Goal: Information Seeking & Learning: Learn about a topic

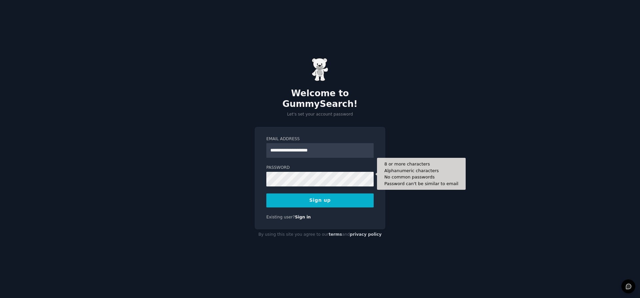
type input "**********"
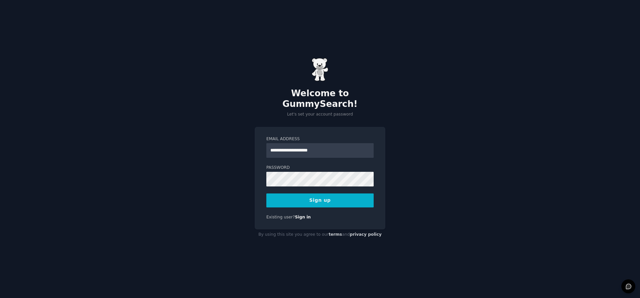
click at [330, 198] on button "Sign up" at bounding box center [319, 201] width 107 height 14
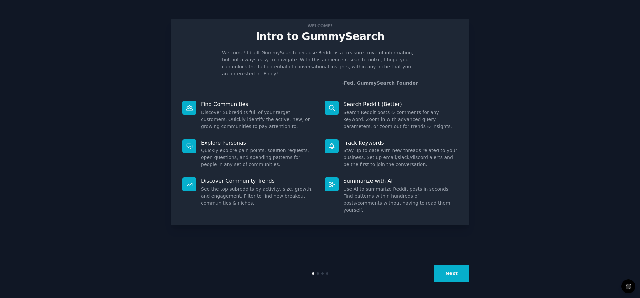
click at [462, 272] on button "Next" at bounding box center [451, 274] width 36 height 16
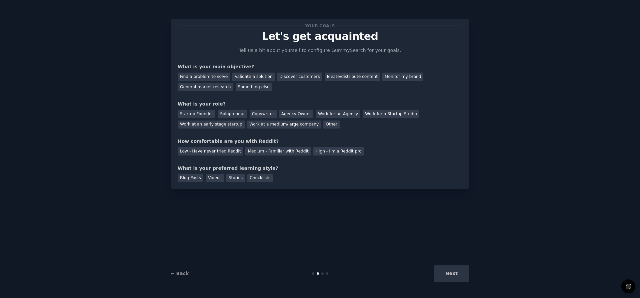
click at [450, 274] on div "Next" at bounding box center [419, 274] width 100 height 16
click at [211, 77] on div "Find a problem to solve" at bounding box center [204, 77] width 52 height 8
click at [200, 115] on div "Startup Founder" at bounding box center [197, 114] width 38 height 8
click at [229, 155] on div "Low - Have never tried Reddit" at bounding box center [210, 151] width 65 height 8
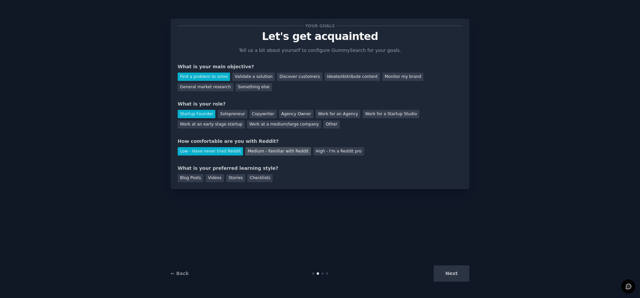
click at [267, 153] on div "Medium - Familiar with Reddit" at bounding box center [277, 151] width 65 height 8
click at [257, 178] on div "Checklists" at bounding box center [259, 178] width 25 height 8
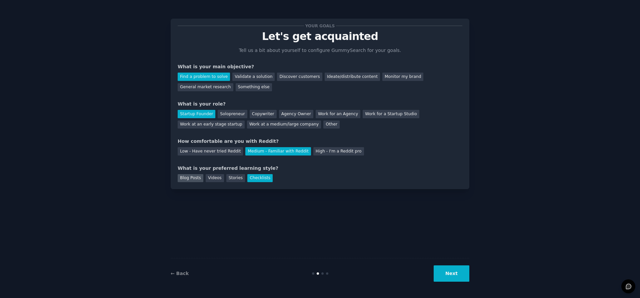
click at [188, 178] on div "Blog Posts" at bounding box center [191, 178] width 26 height 8
click at [447, 275] on button "Next" at bounding box center [451, 274] width 36 height 16
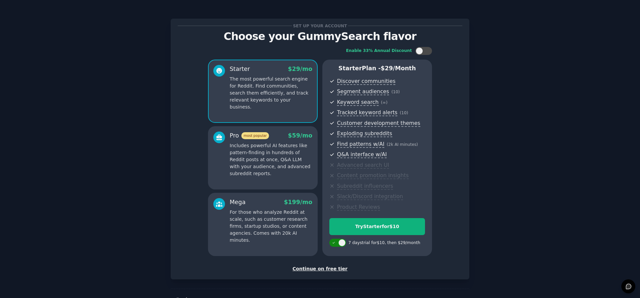
click at [338, 244] on div at bounding box center [341, 242] width 7 height 7
checkbox input "false"
click at [321, 270] on div "Continue on free tier" at bounding box center [320, 269] width 284 height 7
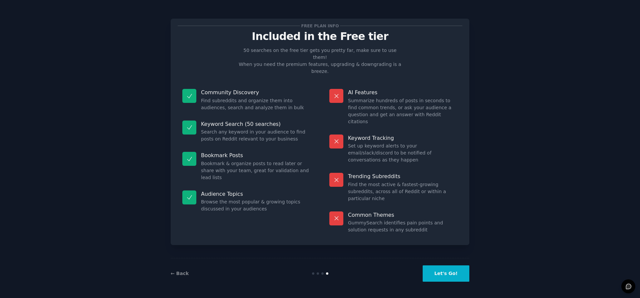
click at [453, 272] on button "Let's Go!" at bounding box center [445, 274] width 47 height 16
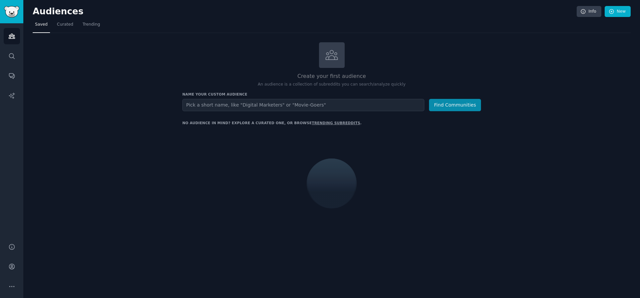
click at [205, 105] on input "text" at bounding box center [303, 105] width 242 height 12
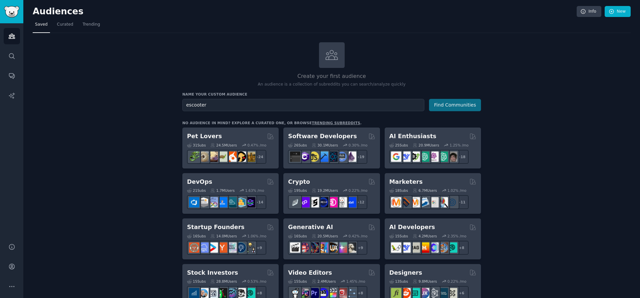
type input "escooter"
click at [448, 108] on button "Find Communities" at bounding box center [455, 105] width 52 height 12
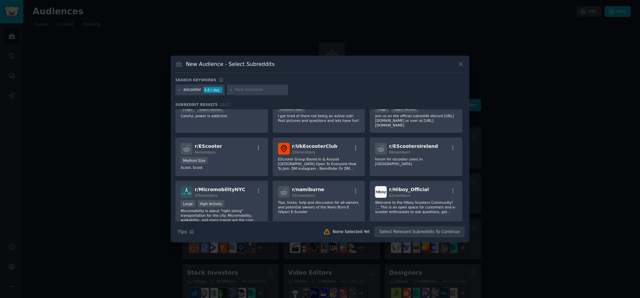
scroll to position [33, 0]
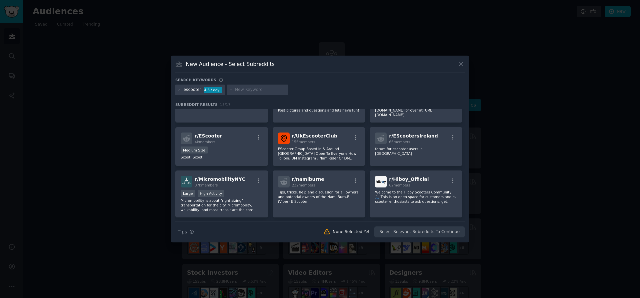
drag, startPoint x: 207, startPoint y: 136, endPoint x: 150, endPoint y: 156, distance: 59.6
click at [150, 156] on div at bounding box center [320, 149] width 640 height 298
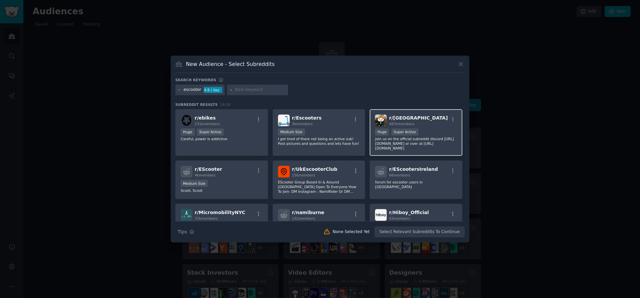
click at [398, 118] on span "r/ brisbane" at bounding box center [418, 117] width 59 height 5
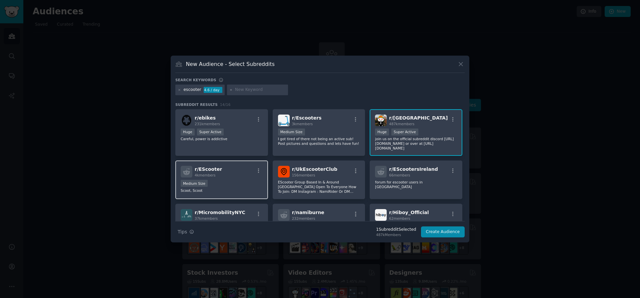
scroll to position [33, 0]
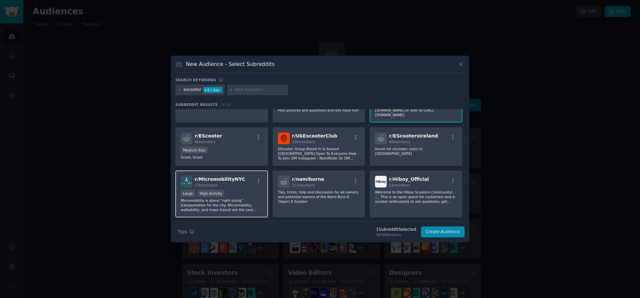
click at [245, 187] on div "r/ MicromobilityNYC 37k members" at bounding box center [222, 182] width 82 height 12
click at [232, 141] on div "r/ EScooter 4k members" at bounding box center [222, 139] width 82 height 12
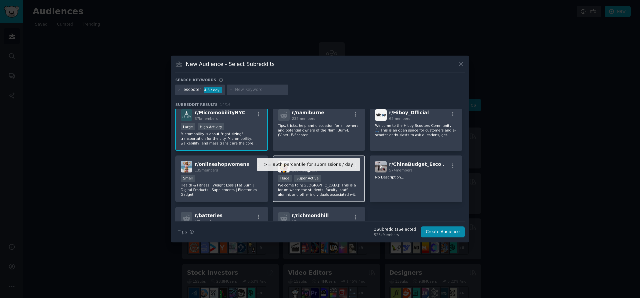
scroll to position [133, 0]
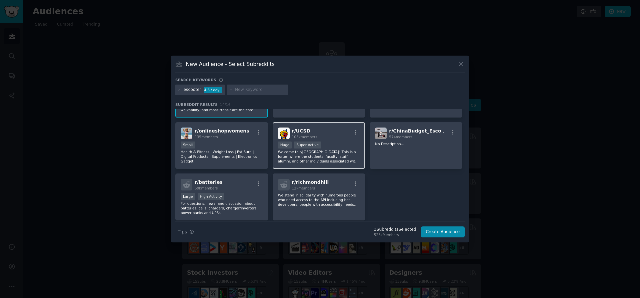
click at [344, 141] on div "r/ UCSD 103k members >= 95th percentile for submissions / day Huge Super Active…" at bounding box center [319, 145] width 93 height 47
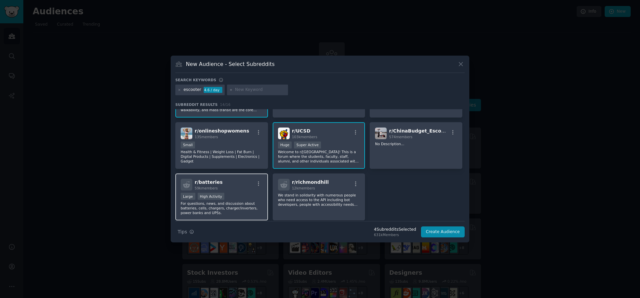
drag, startPoint x: 244, startPoint y: 194, endPoint x: 249, endPoint y: 195, distance: 5.4
click at [244, 194] on div ">= 80th percentile for submissions / day Large High Activity" at bounding box center [222, 197] width 82 height 8
click at [444, 231] on button "Create Audience" at bounding box center [443, 232] width 44 height 11
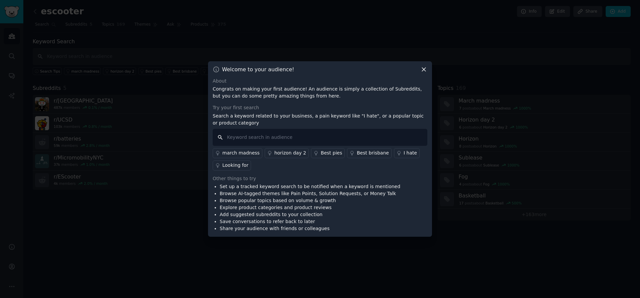
click at [256, 137] on input "text" at bounding box center [320, 137] width 215 height 17
click at [404, 155] on div "I hate" at bounding box center [409, 153] width 13 height 7
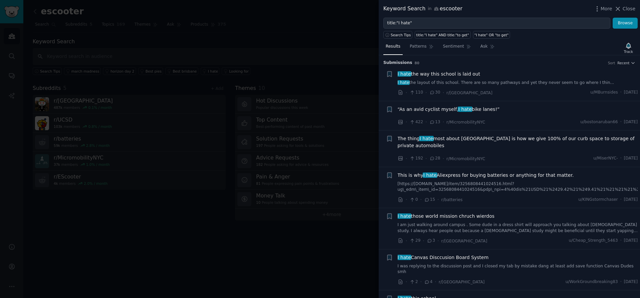
drag, startPoint x: 625, startPoint y: 8, endPoint x: 517, endPoint y: 55, distance: 118.0
click at [625, 8] on span "Close" at bounding box center [628, 8] width 13 height 7
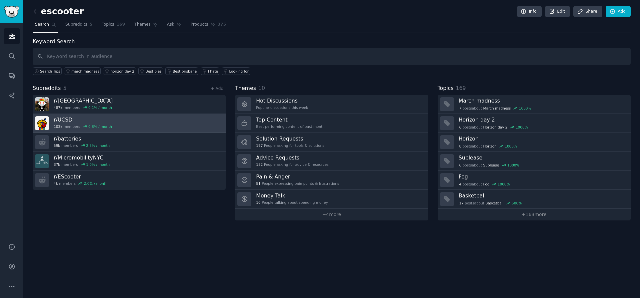
drag, startPoint x: 159, startPoint y: 126, endPoint x: 60, endPoint y: 123, distance: 99.0
click at [60, 123] on div "r/ UCSD 103k members 0.8 % / month" at bounding box center [83, 123] width 58 height 14
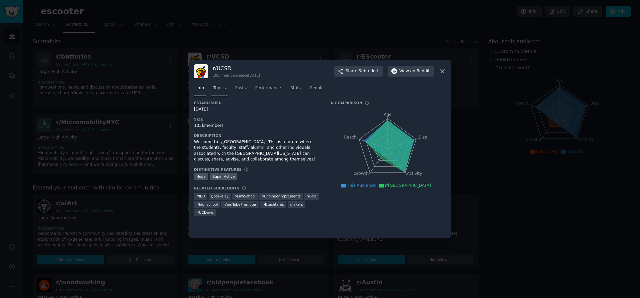
click at [220, 91] on link "Topics" at bounding box center [219, 90] width 17 height 14
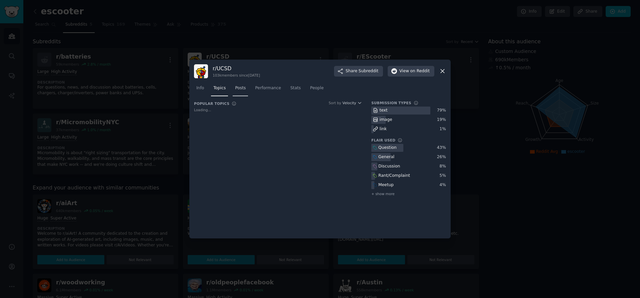
click at [242, 91] on link "Posts" at bounding box center [240, 90] width 15 height 14
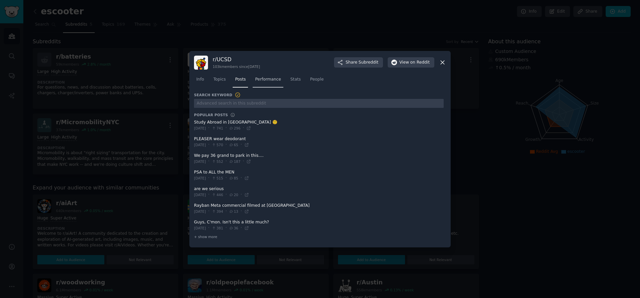
click at [273, 77] on span "Performance" at bounding box center [268, 80] width 26 height 6
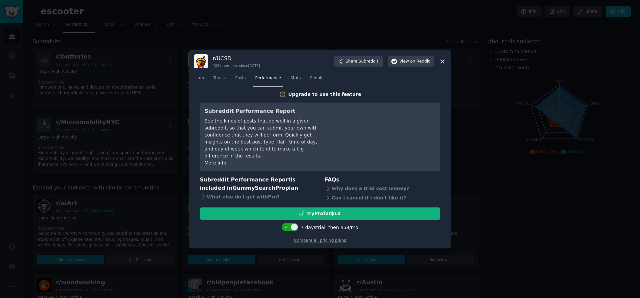
click at [294, 77] on span "Stats" at bounding box center [295, 78] width 10 height 6
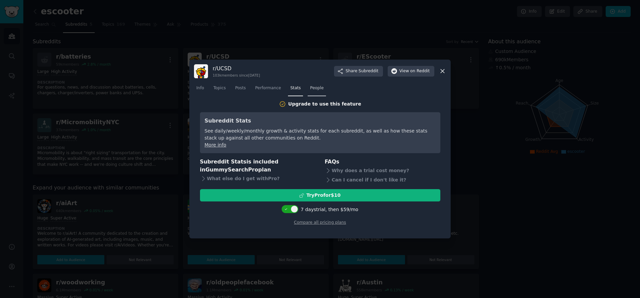
click at [315, 88] on span "People" at bounding box center [317, 88] width 14 height 6
click at [441, 68] on icon at bounding box center [442, 71] width 7 height 7
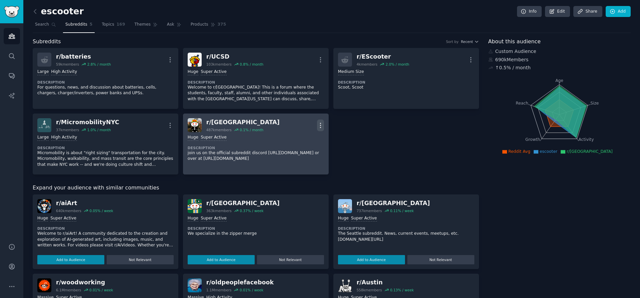
click at [319, 126] on icon "button" at bounding box center [320, 125] width 7 height 7
click at [294, 156] on div "Delete" at bounding box center [294, 151] width 40 height 14
click at [292, 152] on p "Delete" at bounding box center [293, 151] width 15 height 7
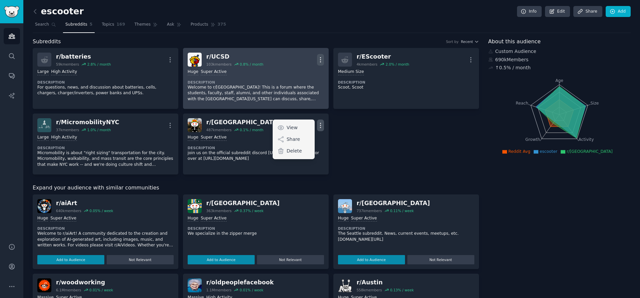
click at [321, 58] on icon "button" at bounding box center [320, 59] width 7 height 7
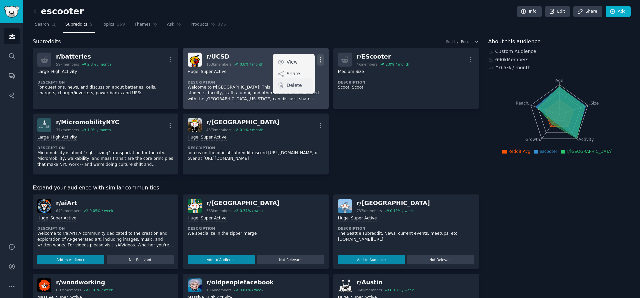
click at [296, 89] on div "Delete" at bounding box center [294, 85] width 40 height 14
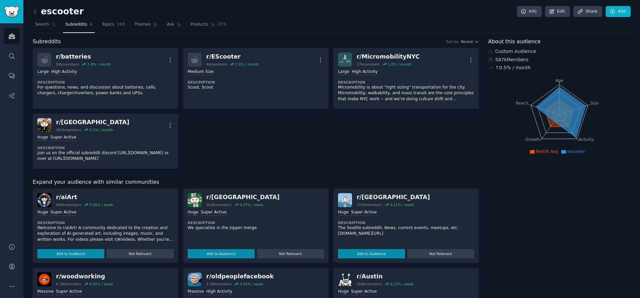
click at [316, 137] on div "r/ batteries 59k members 2.8 % / month More Large High Activity Description For…" at bounding box center [256, 108] width 446 height 121
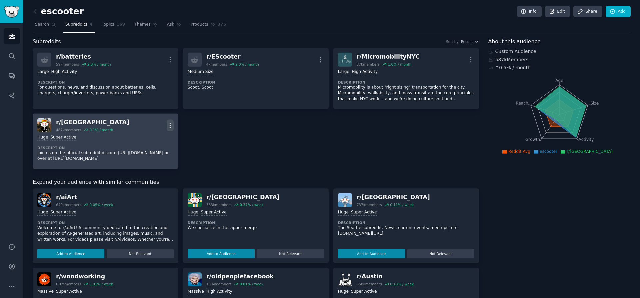
click at [171, 122] on icon "button" at bounding box center [170, 125] width 7 height 7
click at [139, 151] on p "Delete" at bounding box center [143, 151] width 15 height 7
click at [133, 151] on icon at bounding box center [130, 151] width 7 height 7
click at [127, 150] on icon at bounding box center [130, 151] width 7 height 7
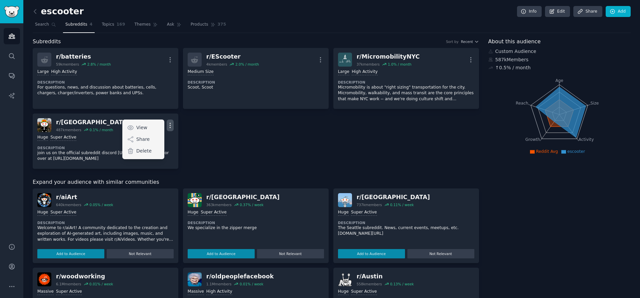
click at [318, 151] on div "r/ batteries 59k members 2.8 % / month More Large High Activity Description For…" at bounding box center [256, 108] width 446 height 121
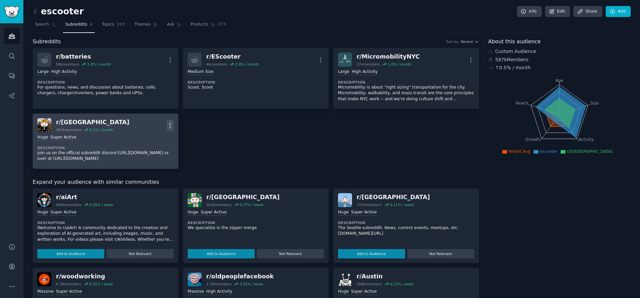
drag, startPoint x: 169, startPoint y: 123, endPoint x: 170, endPoint y: 127, distance: 3.7
click at [170, 123] on icon "button" at bounding box center [170, 125] width 1 height 5
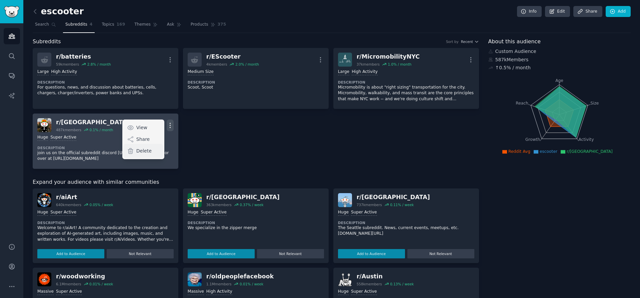
click at [143, 151] on p "Delete" at bounding box center [143, 151] width 15 height 7
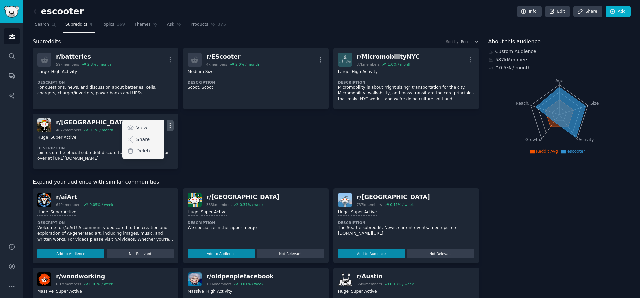
click at [299, 143] on div "r/ batteries 59k members 2.8 % / month More Large High Activity Description For…" at bounding box center [256, 108] width 446 height 121
click at [34, 10] on icon at bounding box center [35, 11] width 7 height 7
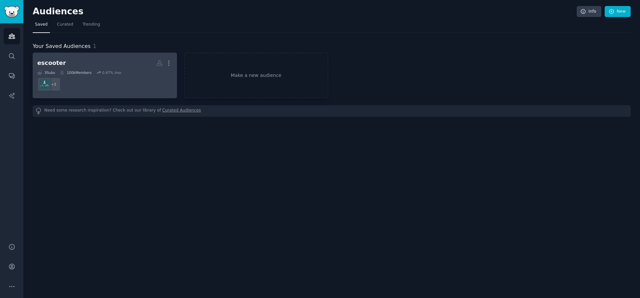
click at [96, 83] on dd "+ 2" at bounding box center [104, 84] width 135 height 19
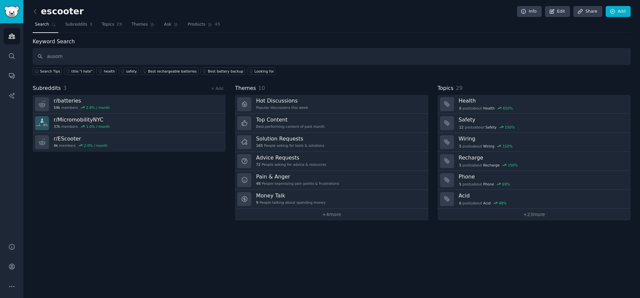
type input "ausom"
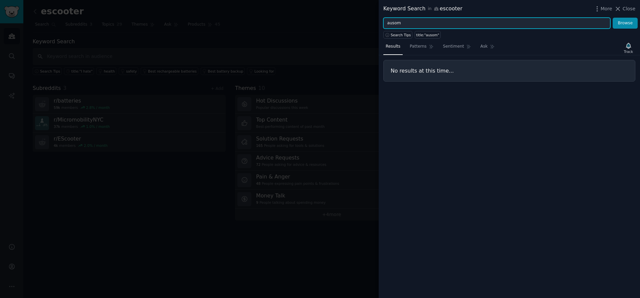
drag, startPoint x: 407, startPoint y: 25, endPoint x: 363, endPoint y: 19, distance: 44.0
click at [363, 19] on div "Keyword Search in escooter More Close ausom Browse Search Tips title:"ausom" Re…" at bounding box center [320, 149] width 640 height 298
type input "escooter"
click at [612, 18] on button "Browse" at bounding box center [624, 23] width 25 height 11
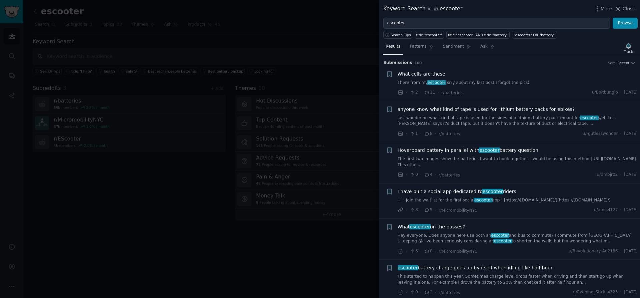
click at [278, 40] on div at bounding box center [320, 149] width 640 height 298
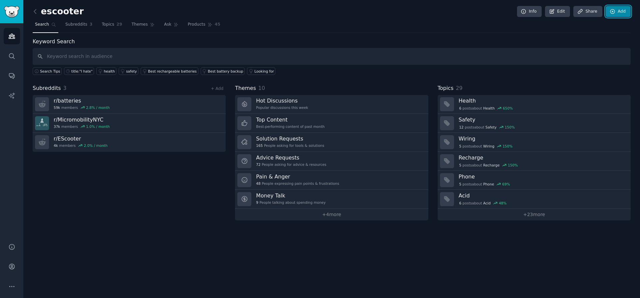
click at [616, 9] on link "Add" at bounding box center [617, 11] width 25 height 11
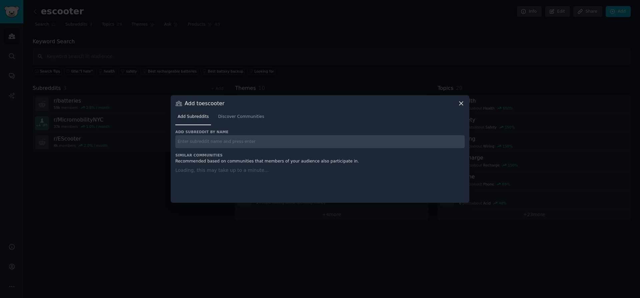
click at [458, 102] on icon at bounding box center [460, 103] width 7 height 7
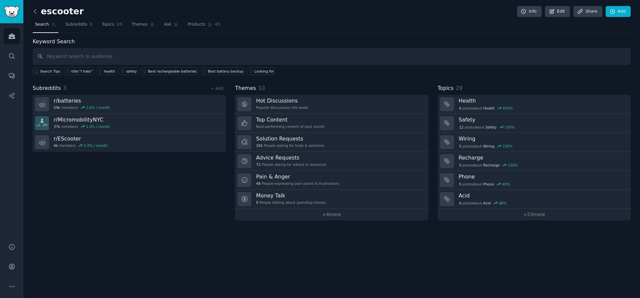
click at [34, 11] on icon at bounding box center [35, 11] width 2 height 4
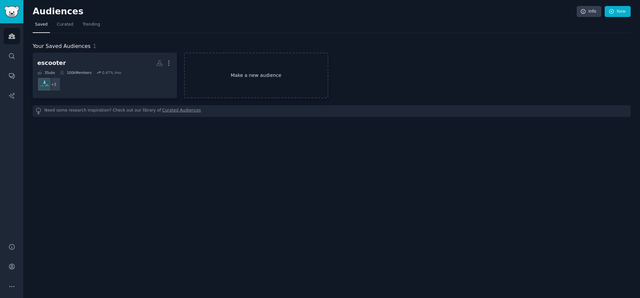
click at [252, 81] on link "Make a new audience" at bounding box center [256, 76] width 144 height 46
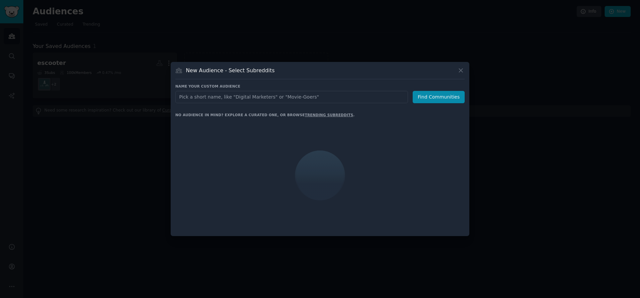
click at [219, 97] on input "text" at bounding box center [291, 97] width 233 height 12
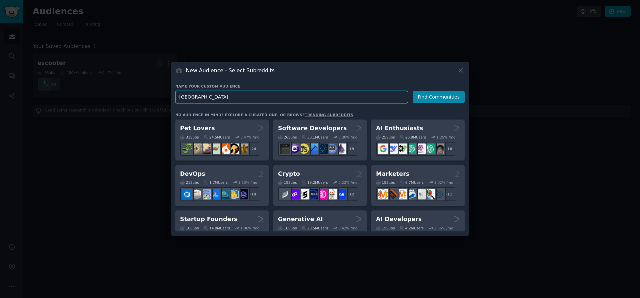
drag, startPoint x: 151, startPoint y: 97, endPoint x: 141, endPoint y: 98, distance: 10.0
click at [141, 98] on div "​ New Audience - Select Subreddits Name your custom audience Audience Name Fran…" at bounding box center [319, 149] width 635 height 298
paste input "2349250924673925"
type input "2349250924673925"
drag, startPoint x: 226, startPoint y: 97, endPoint x: 130, endPoint y: 88, distance: 96.7
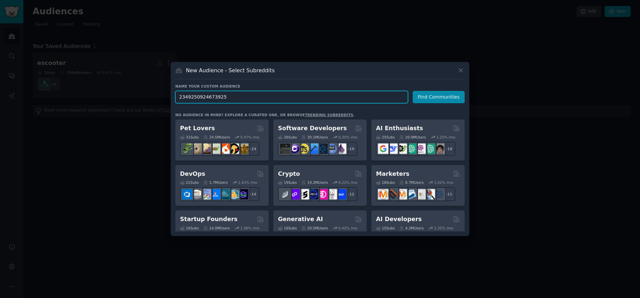
click at [130, 88] on div "​ New Audience - Select Subreddits Name your custom audience Audience Name 2349…" at bounding box center [319, 149] width 635 height 298
click at [230, 101] on input "text" at bounding box center [291, 97] width 233 height 12
paste input "trottinette électrique"
type input "trottinette électrique"
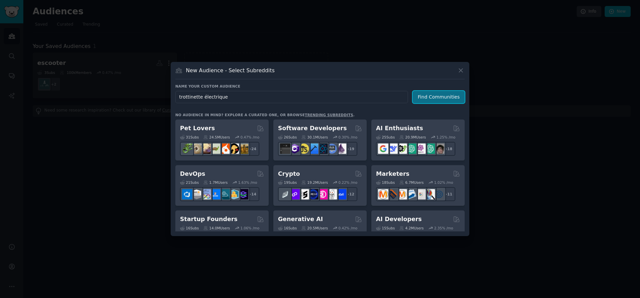
click at [434, 96] on button "Find Communities" at bounding box center [438, 97] width 52 height 12
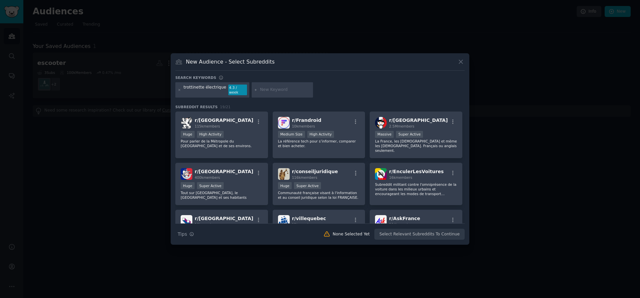
drag, startPoint x: 203, startPoint y: 117, endPoint x: 124, endPoint y: 135, distance: 80.7
click at [124, 135] on div at bounding box center [320, 149] width 640 height 298
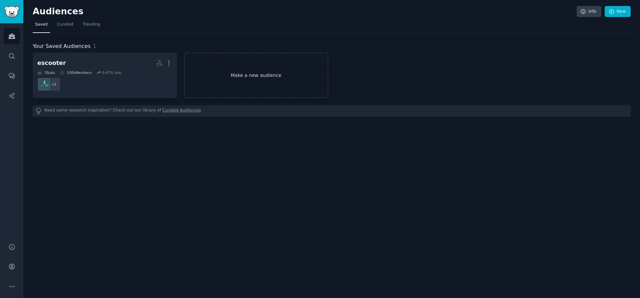
click at [257, 65] on link "Make a new audience" at bounding box center [256, 76] width 144 height 46
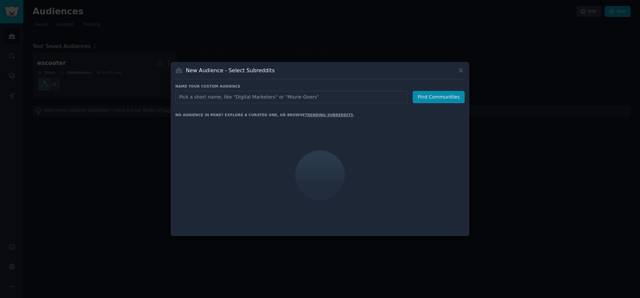
click at [206, 97] on input "text" at bounding box center [291, 97] width 233 height 12
type input "trottinette électrique"
click at [435, 95] on button "Find Communities" at bounding box center [438, 97] width 52 height 12
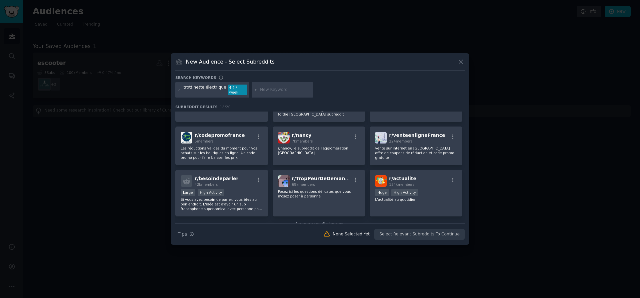
scroll to position [193, 0]
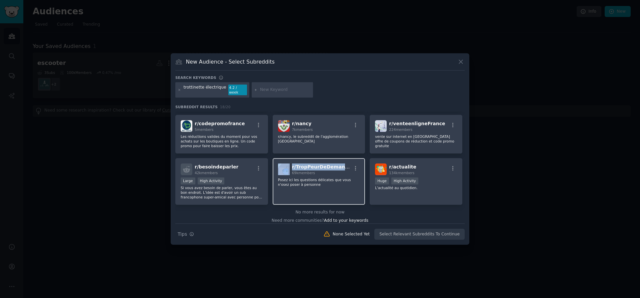
drag, startPoint x: 290, startPoint y: 159, endPoint x: 348, endPoint y: 161, distance: 58.3
click at [348, 164] on div "r/ TropPeurDeDemander 69k members" at bounding box center [319, 170] width 82 height 12
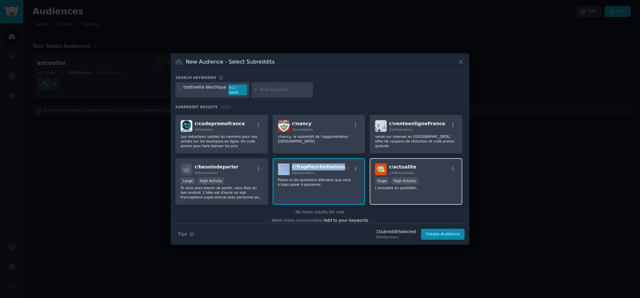
copy div "r/ TropPeurDeDemander"
click at [288, 216] on div "Need more communities? Add to your keywords" at bounding box center [319, 220] width 289 height 8
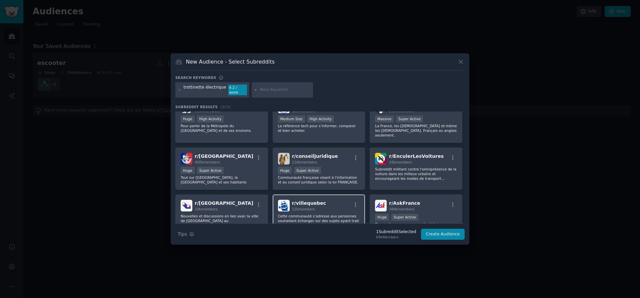
scroll to position [0, 0]
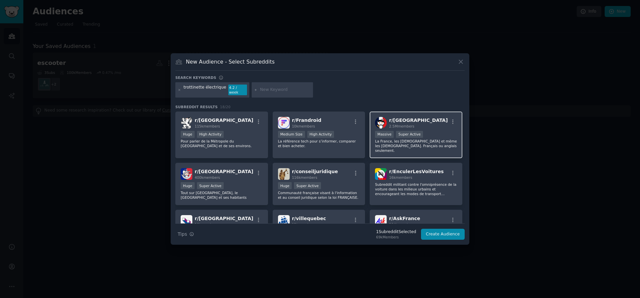
click at [414, 121] on div "r/ france 2.5M members" at bounding box center [416, 123] width 82 height 12
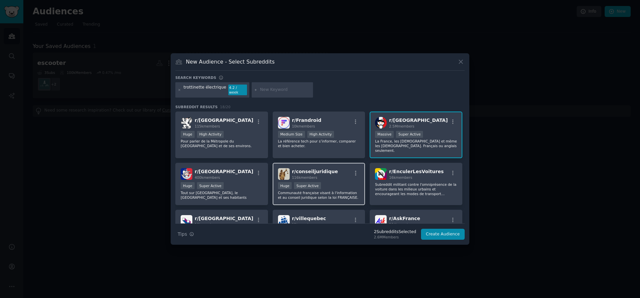
click at [332, 175] on div "116k members" at bounding box center [315, 177] width 46 height 5
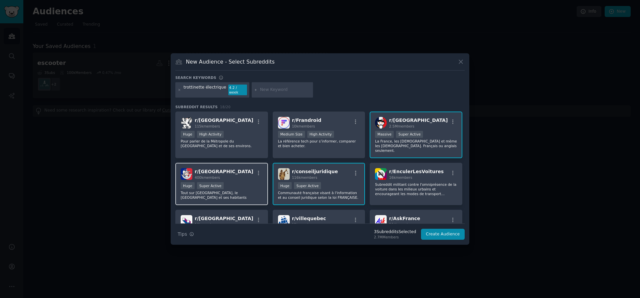
drag, startPoint x: 233, startPoint y: 169, endPoint x: 237, endPoint y: 169, distance: 4.3
click at [233, 169] on div "r/ paris 400k members" at bounding box center [222, 174] width 82 height 12
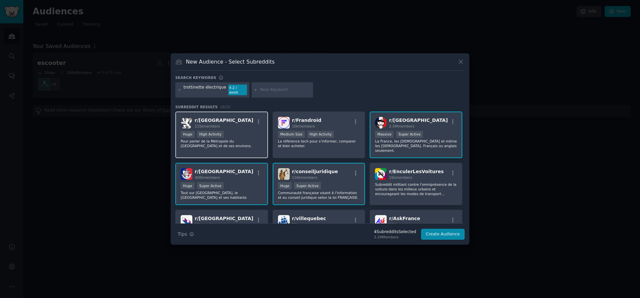
click at [235, 122] on div "r/ Lyon 115k members" at bounding box center [222, 123] width 82 height 12
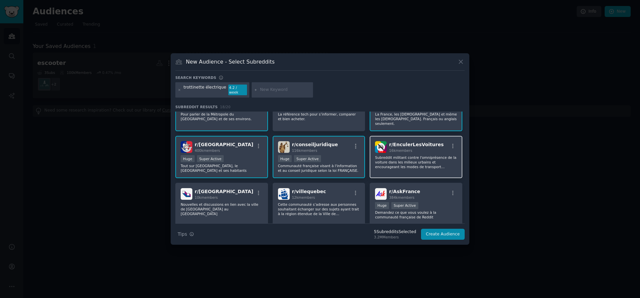
scroll to position [33, 0]
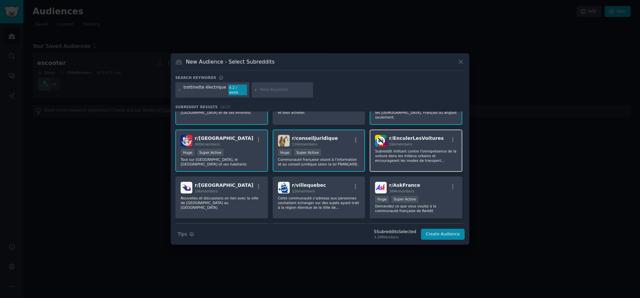
click at [423, 149] on p "Subreddit militant contre l'omniprésence de la voiture dans les milieux urbains…" at bounding box center [416, 156] width 82 height 14
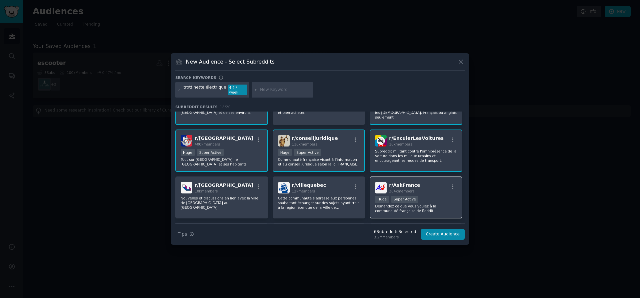
click at [433, 177] on div "r/ AskFrance 384k members >= 95th percentile for submissions / day Huge Super A…" at bounding box center [415, 198] width 93 height 42
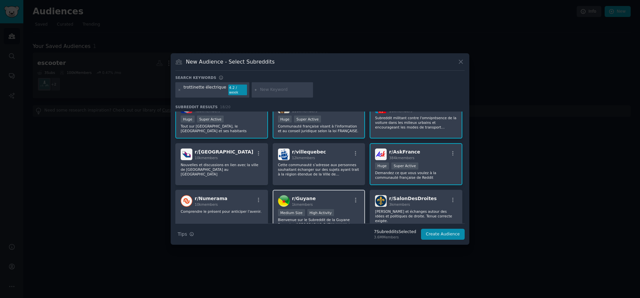
scroll to position [100, 0]
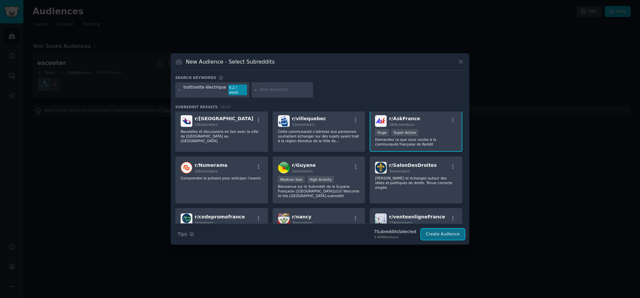
click at [434, 231] on button "Create Audience" at bounding box center [443, 234] width 44 height 11
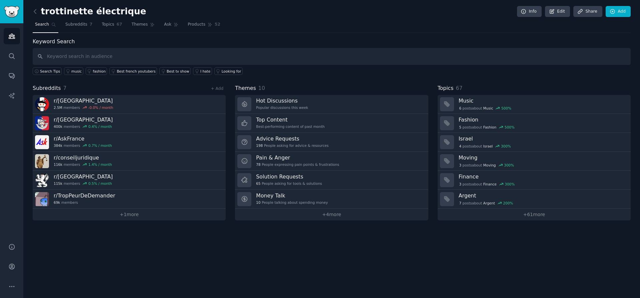
drag, startPoint x: 339, startPoint y: 244, endPoint x: 335, endPoint y: 235, distance: 10.2
click at [339, 243] on div "trottinette électrique Info Edit Share Add Search Subreddits 7 Topics 67 Themes…" at bounding box center [331, 149] width 616 height 298
click at [75, 57] on input "text" at bounding box center [332, 56] width 598 height 17
drag, startPoint x: 41, startPoint y: 11, endPoint x: 124, endPoint y: 10, distance: 83.0
click at [125, 10] on h2 "trottinette électrique" at bounding box center [90, 11] width 114 height 11
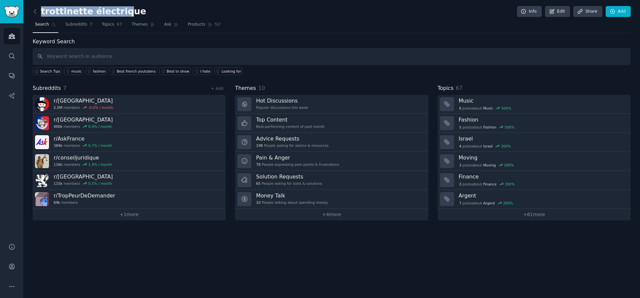
click at [52, 11] on h2 "trottinette électrique" at bounding box center [90, 11] width 114 height 11
drag, startPoint x: 42, startPoint y: 12, endPoint x: 133, endPoint y: 12, distance: 90.9
click at [133, 12] on div "trottinette électrique Info Edit Share Add" at bounding box center [332, 13] width 598 height 14
drag, startPoint x: 135, startPoint y: 12, endPoint x: 132, endPoint y: 11, distance: 3.6
click at [132, 11] on div "trottinette électrique Info Edit Share Add" at bounding box center [332, 13] width 598 height 14
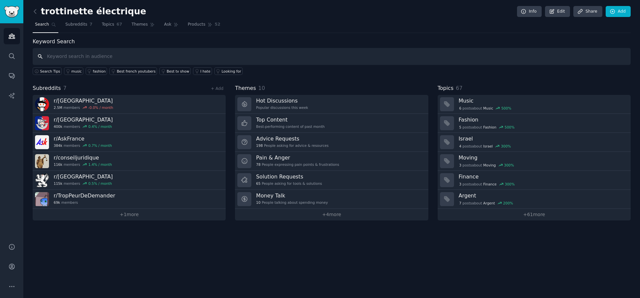
click at [67, 58] on input "text" at bounding box center [332, 56] width 598 height 17
paste input "trottinette électrique"
type input "trottinette électrique"
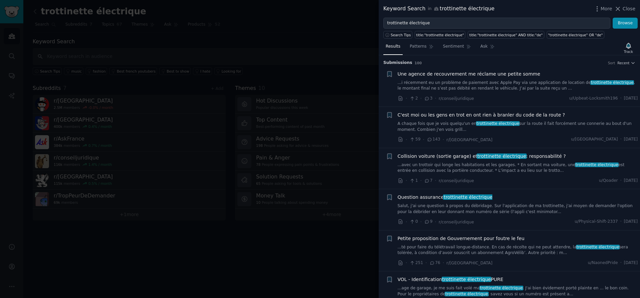
click at [516, 75] on span "Une agence de recouvrement me réclame une petite somme" at bounding box center [468, 74] width 143 height 7
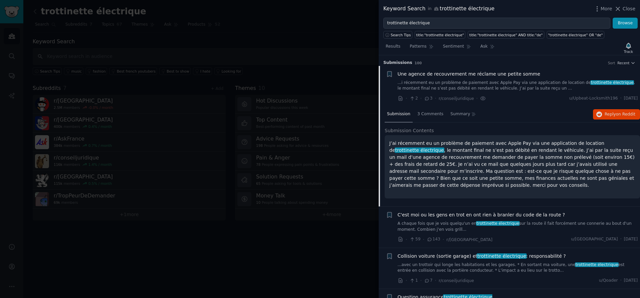
scroll to position [11, 0]
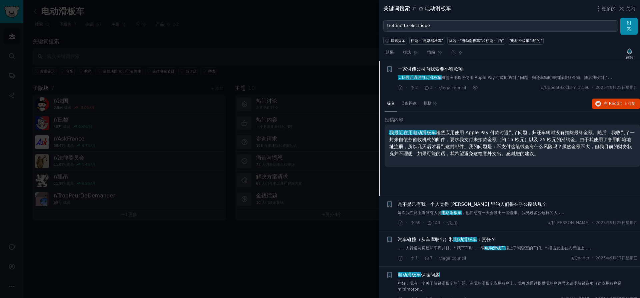
click at [500, 147] on font "，归还车辆时没有扣除最终金额。随后，我收到了一封来自债务催收机构的邮件，要求我支付未扣款金额（约 15 欧元）以及 25 欧元的滞纳金。由于我使用了备用邮箱地…" at bounding box center [511, 143] width 245 height 26
click at [482, 149] on font "，归还车辆时没有扣除最终金额。随后，我收到了一封来自债务催收机构的邮件，要求我支付未扣款金额（约 15 欧元）以及 25 欧元的滞纳金。由于我使用了备用邮箱地…" at bounding box center [511, 143] width 245 height 26
click at [453, 143] on p "我最近在用电动滑板车 租赁应用使用 Apple Pay 付款时遇到了问题 ，归还车辆时没有扣除最终金额。随后，我收到了一封来自债务催收机构的邮件，要求我支付未…" at bounding box center [512, 143] width 246 height 28
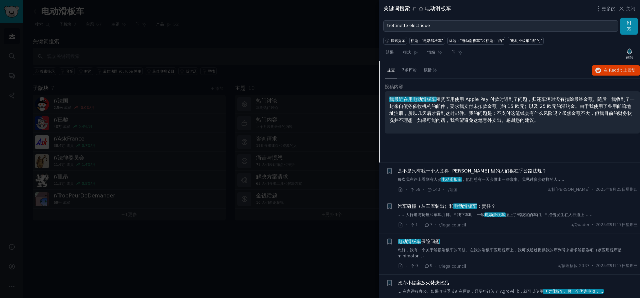
scroll to position [77, 0]
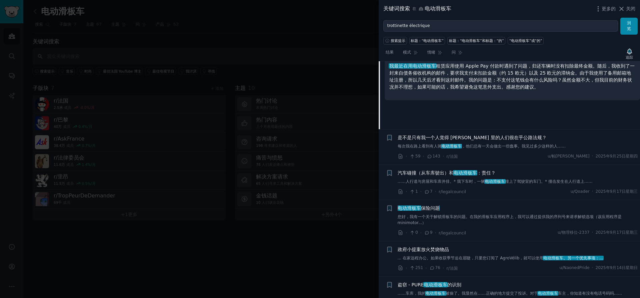
click at [499, 145] on font "，他们总有一天会做出一些蠢事。我见过多少这样的人……" at bounding box center [513, 146] width 104 height 5
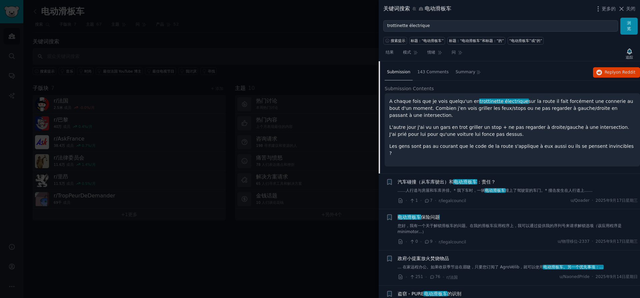
scroll to position [46, 0]
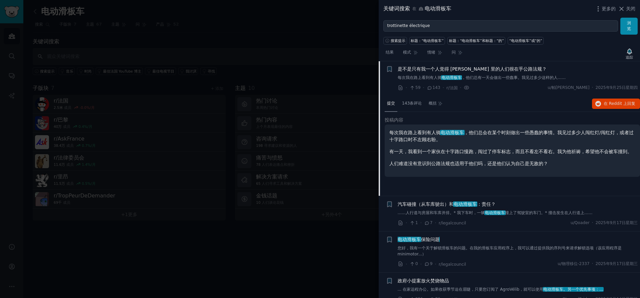
click at [432, 87] on font "143" at bounding box center [436, 87] width 8 height 5
click at [413, 103] on font "143条评论" at bounding box center [412, 103] width 20 height 5
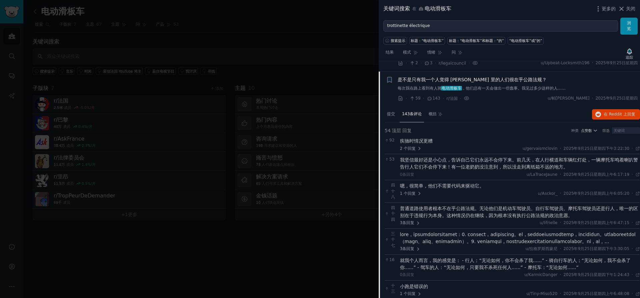
scroll to position [33, 0]
click at [392, 114] on font "提交" at bounding box center [391, 116] width 8 height 5
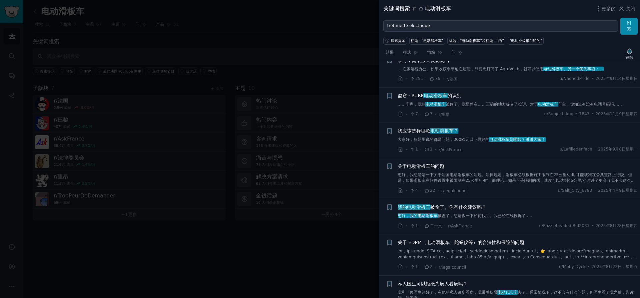
scroll to position [233, 0]
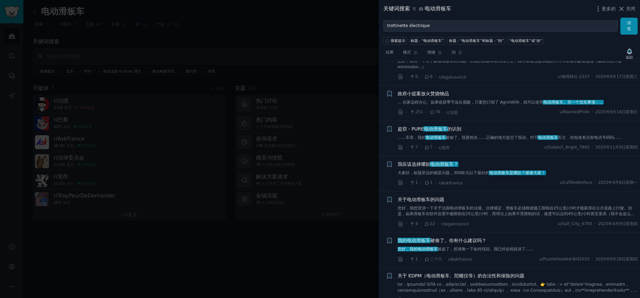
click at [487, 139] on font "被偷了。我显然在……正确的地方提交了投诉。对于" at bounding box center [491, 137] width 92 height 5
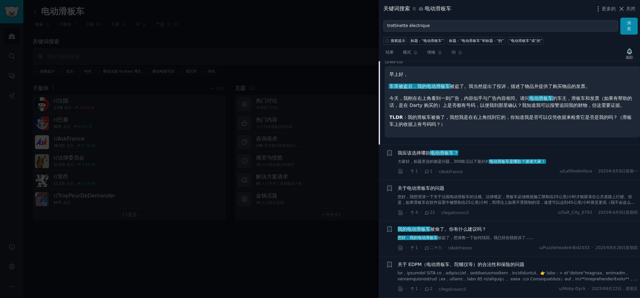
scroll to position [260, 0]
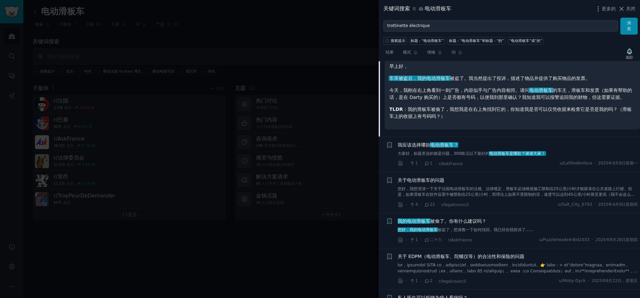
click at [477, 163] on div "· 1 · 1 · r/AskFrance u/Lafilledenface · 2025年9月8日星期一" at bounding box center [517, 163] width 240 height 7
click at [473, 152] on font "300欧元以下最好的" at bounding box center [471, 153] width 36 height 5
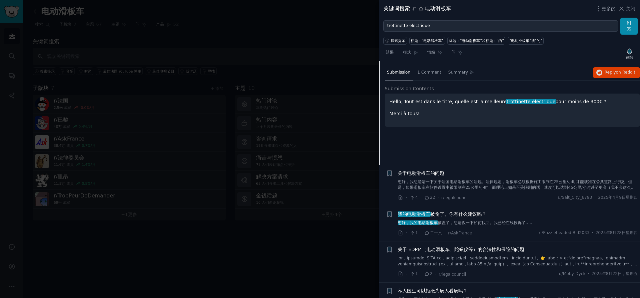
scroll to position [228, 0]
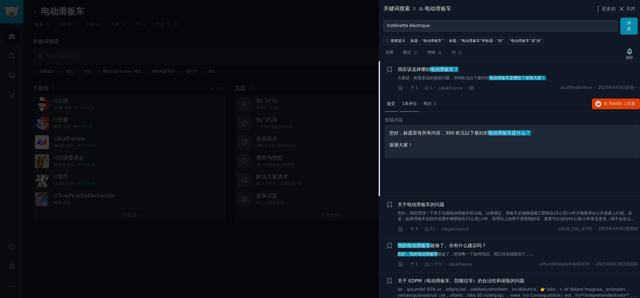
click at [413, 103] on font "1条评论" at bounding box center [409, 103] width 15 height 5
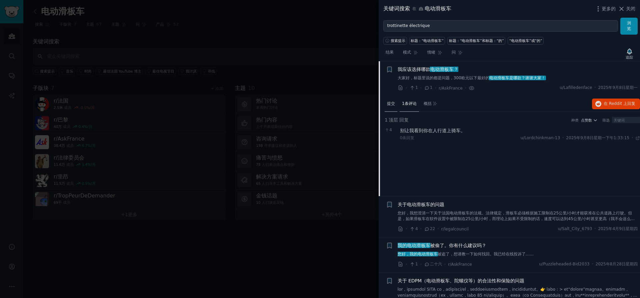
click at [390, 105] on font "提交" at bounding box center [391, 103] width 8 height 5
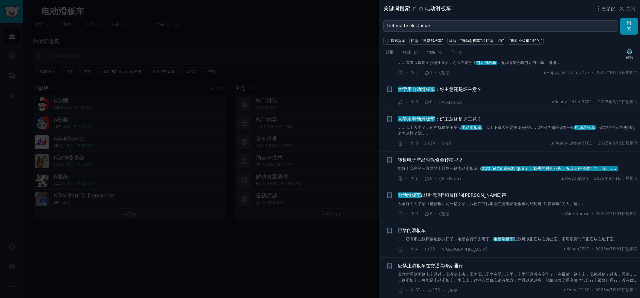
scroll to position [561, 0]
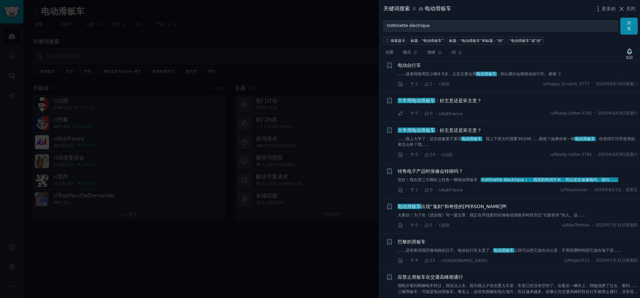
click at [493, 149] on div "大学用电动滑板车 ：好主意还是坏主意？ ……我上大学了，还在犹豫要不要买 电动滑板车 。我上下班大约需要30分钟……路程？如果你有一辆 电动滑板车 ，你觉得它…" at bounding box center [517, 143] width 240 height 32
click at [501, 140] on font "。我上下班大约需要30分钟……路程？如果你有一辆" at bounding box center [527, 139] width 93 height 5
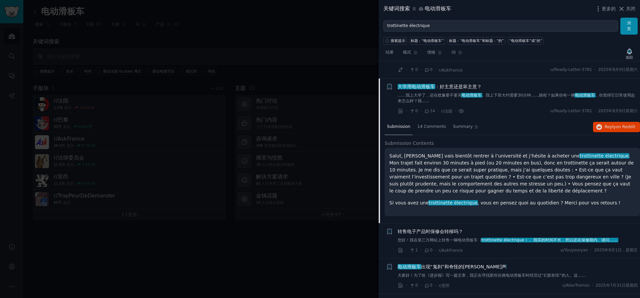
scroll to position [522, 0]
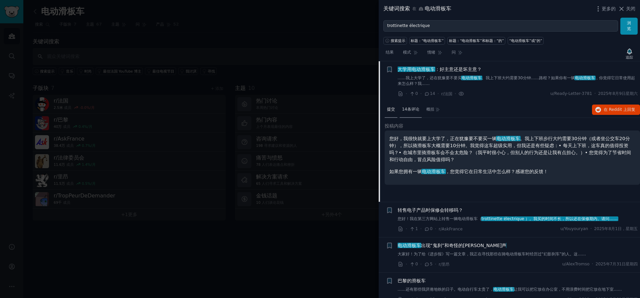
click at [409, 109] on font "14条评论" at bounding box center [410, 109] width 17 height 5
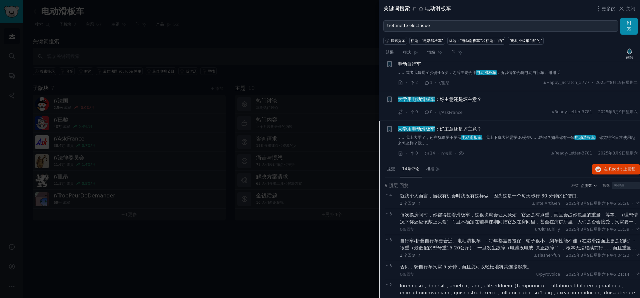
scroll to position [456, 0]
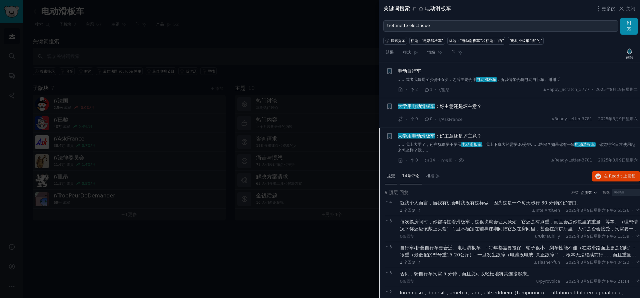
click at [390, 176] on font "提交" at bounding box center [391, 176] width 8 height 5
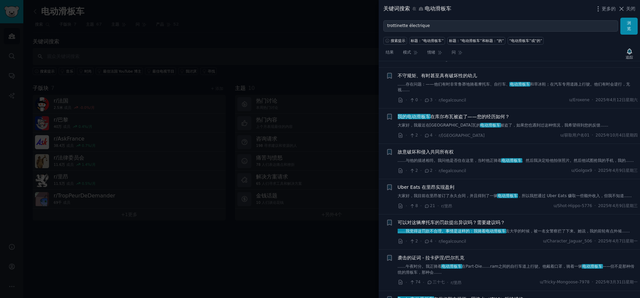
scroll to position [1155, 0]
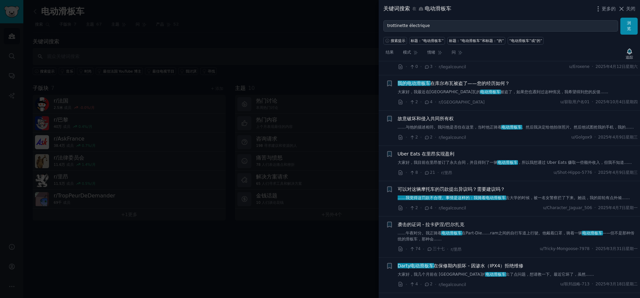
click at [544, 163] on font "，所以我想通过 Uber Eats 赚取一些额外收入，但我不知道......" at bounding box center [574, 162] width 114 height 5
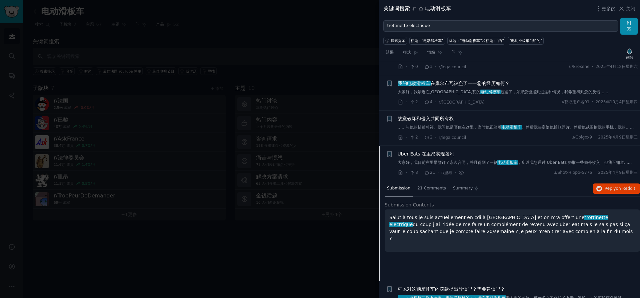
scroll to position [1140, 0]
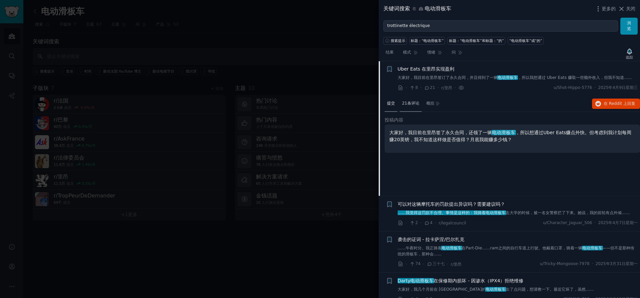
click at [402, 106] on span "21条评论" at bounding box center [410, 104] width 17 height 6
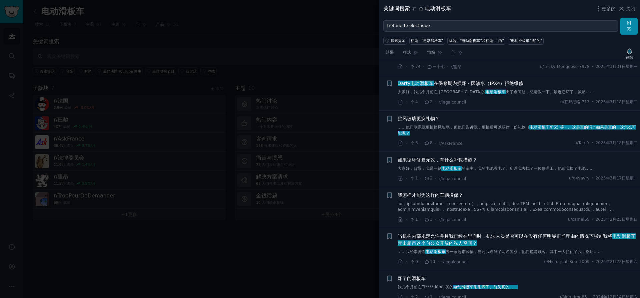
scroll to position [1374, 0]
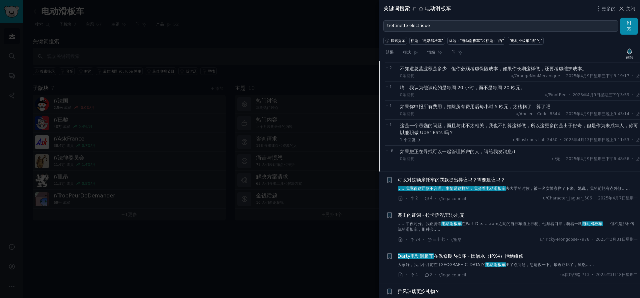
click at [625, 9] on button "关闭" at bounding box center [627, 8] width 18 height 7
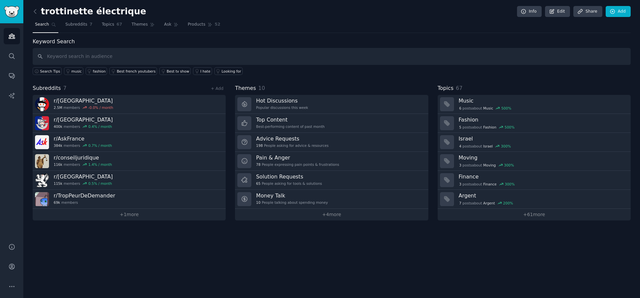
click at [128, 239] on div "trottinette électrique Info Edit Share Add Search Subreddits 7 Topics 67 Themes…" at bounding box center [331, 149] width 616 height 298
